Goal: Check status: Check status

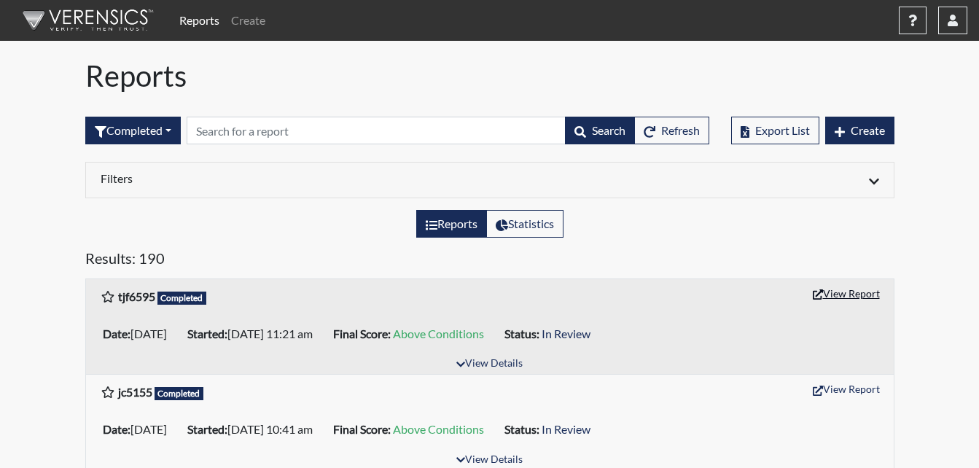
click at [848, 292] on button "View Report" at bounding box center [846, 293] width 80 height 23
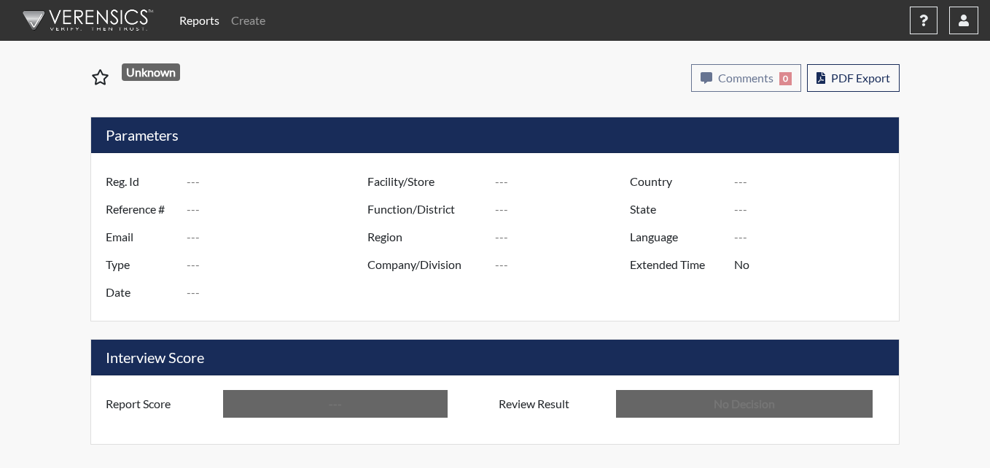
type input "tjf6595"
type input "51197"
type input "---"
type input "Corrections Pre-Employment"
type input "[DATE]"
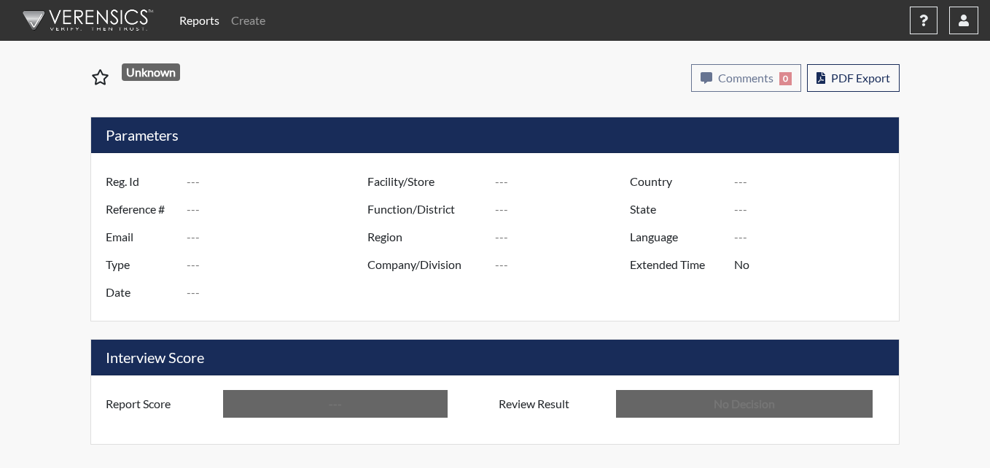
type input "Metro TC"
type input "[GEOGRAPHIC_DATA]"
type input "[US_STATE]"
type input "English"
type input "Above Conditions"
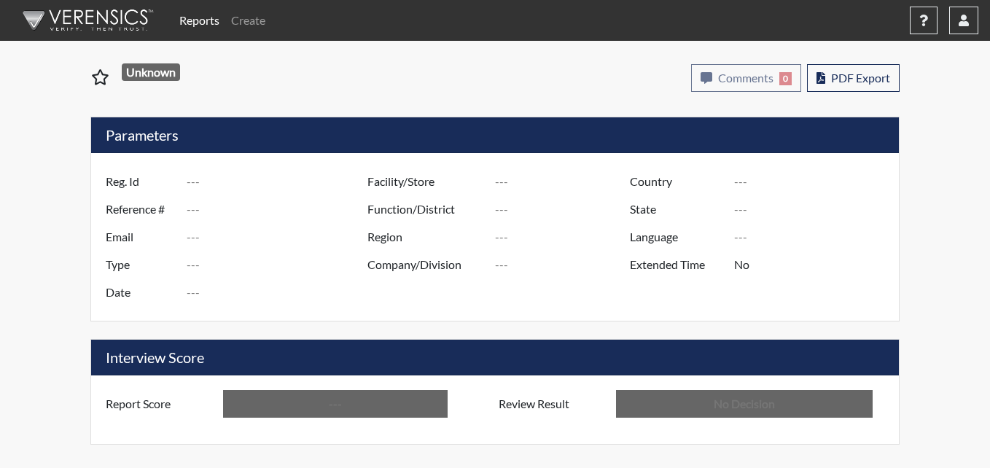
type input "In Review"
